Goal: Information Seeking & Learning: Learn about a topic

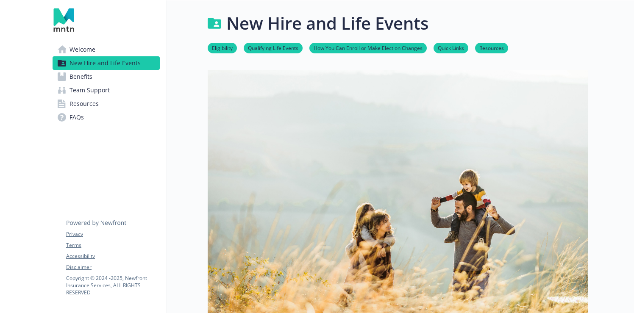
click at [87, 105] on span "Resources" at bounding box center [84, 104] width 29 height 14
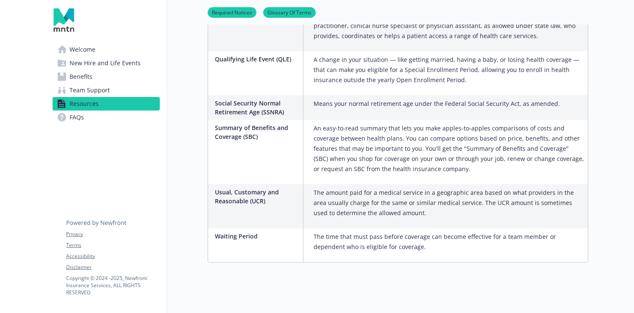
scroll to position [1542, 0]
click at [92, 92] on span "Team Support" at bounding box center [90, 91] width 40 height 14
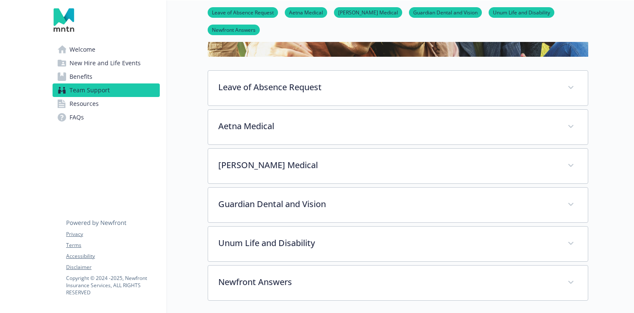
scroll to position [190, 0]
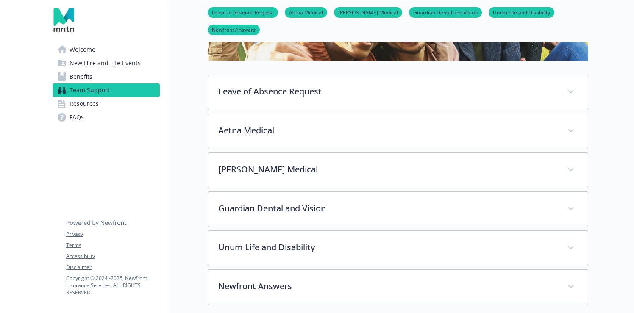
click at [84, 115] on link "FAQs" at bounding box center [106, 118] width 107 height 14
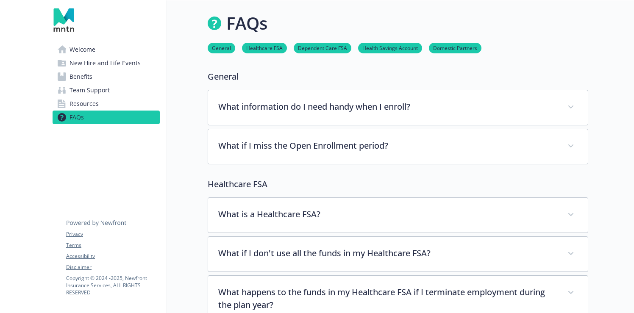
click at [83, 53] on span "Welcome" at bounding box center [83, 50] width 26 height 14
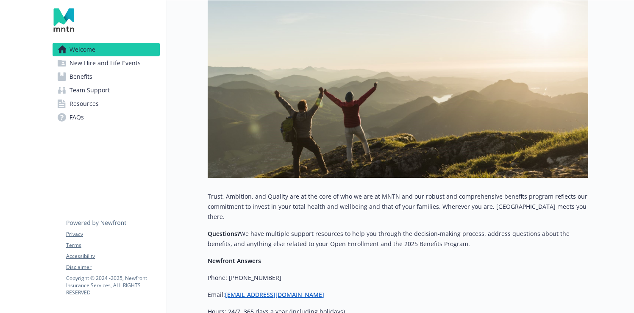
scroll to position [265, 0]
